Goal: Task Accomplishment & Management: Manage account settings

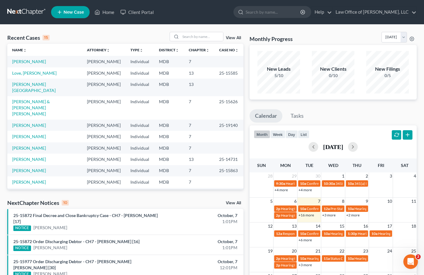
click at [49, 191] on link "Deployed Soldiers Network, LLC" at bounding box center [42, 193] width 61 height 5
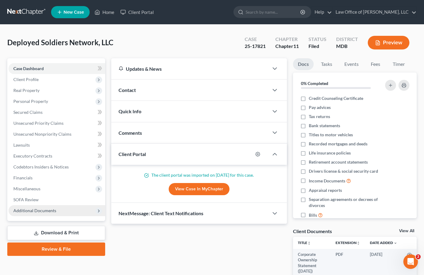
scroll to position [4, 0]
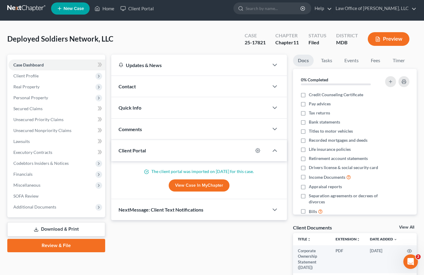
click at [57, 212] on div "Case Dashboard Payments Invoices Payments Payments Credit Report Client Profile…" at bounding box center [56, 136] width 98 height 163
click at [55, 210] on span "Additional Documents" at bounding box center [57, 207] width 97 height 11
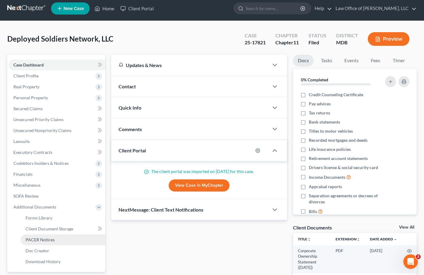
click at [52, 241] on span "PACER Notices" at bounding box center [40, 239] width 29 height 5
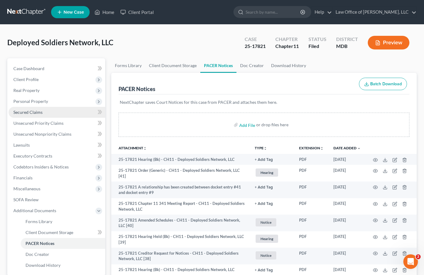
click at [29, 113] on span "Secured Claims" at bounding box center [27, 112] width 29 height 5
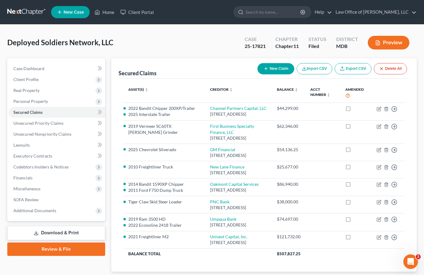
click at [141, 53] on div "Deployed Soldiers Network, LLC Upgraded Case 25-17821 Chapter Chapter 11 Status…" at bounding box center [211, 45] width 409 height 26
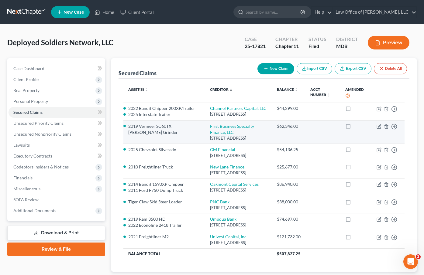
drag, startPoint x: 191, startPoint y: 131, endPoint x: 260, endPoint y: 139, distance: 70.1
click at [260, 139] on td "First Business Specialty Finance, LLC [STREET_ADDRESS]" at bounding box center [238, 132] width 67 height 23
copy td "First Business Specialty Finance, LLC [STREET_ADDRESS]"
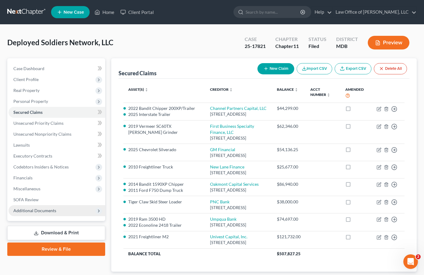
click at [26, 209] on span "Additional Documents" at bounding box center [34, 210] width 43 height 5
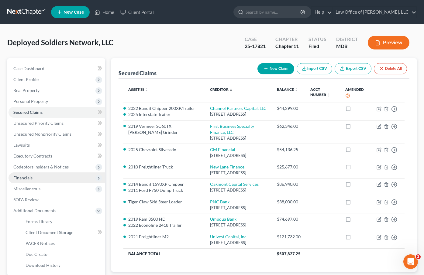
scroll to position [58, 0]
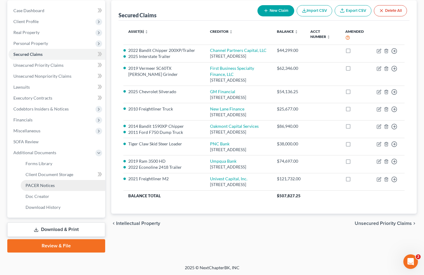
click at [37, 187] on span "PACER Notices" at bounding box center [40, 185] width 29 height 5
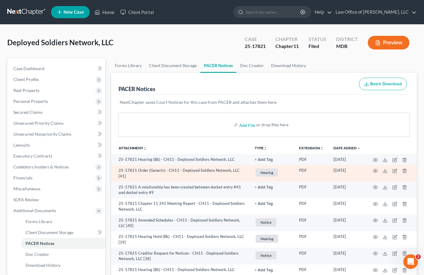
click at [372, 169] on td at bounding box center [390, 173] width 51 height 17
click at [374, 170] on icon "button" at bounding box center [375, 170] width 5 height 3
